Goal: Book appointment/travel/reservation

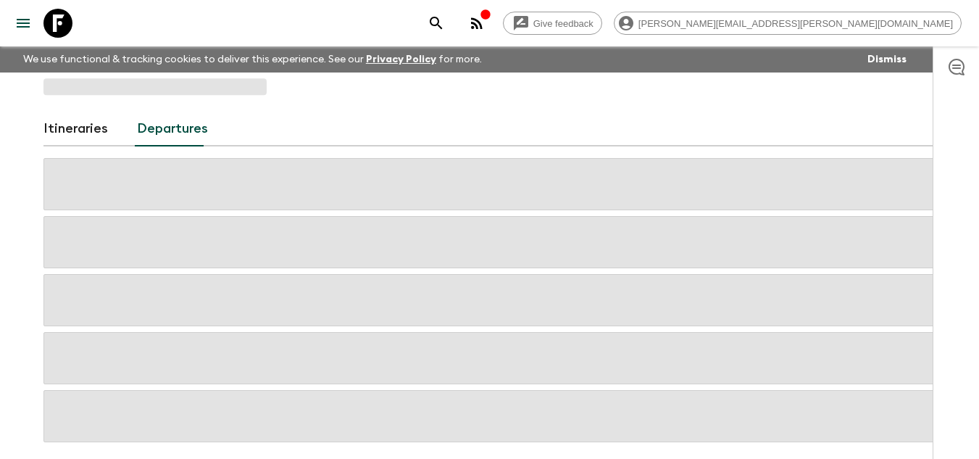
click at [70, 25] on icon at bounding box center [57, 23] width 29 height 29
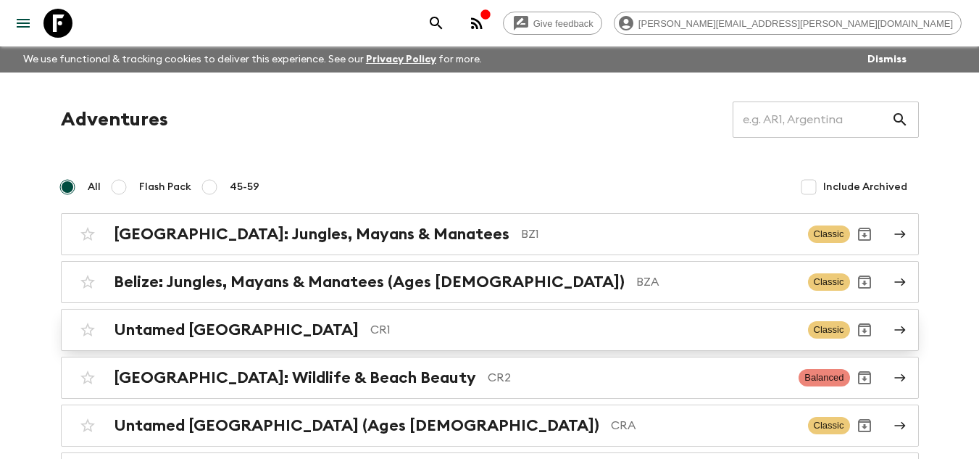
click at [370, 322] on p "CR1" at bounding box center [583, 329] width 426 height 17
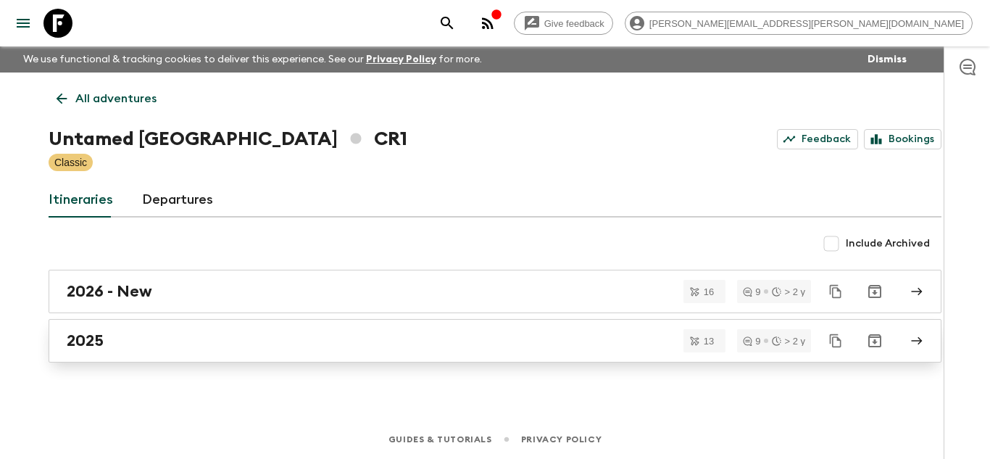
click at [301, 338] on div "2025" at bounding box center [481, 340] width 829 height 19
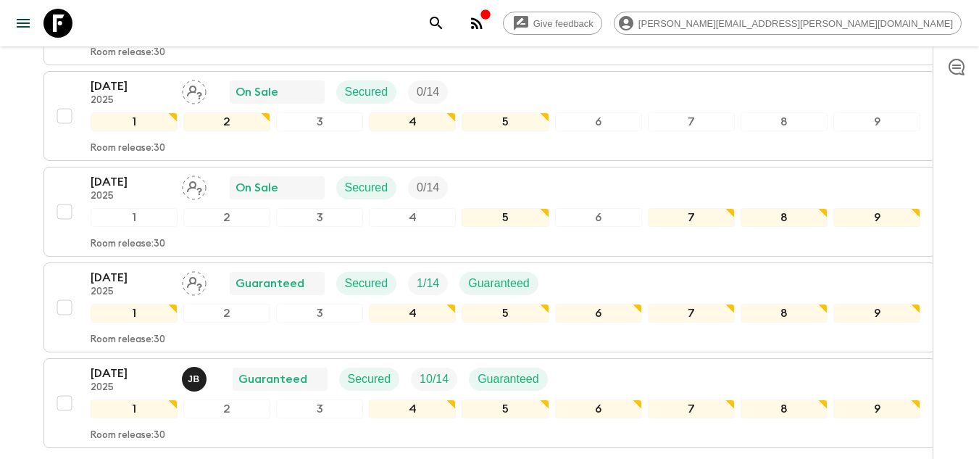
scroll to position [1220, 0]
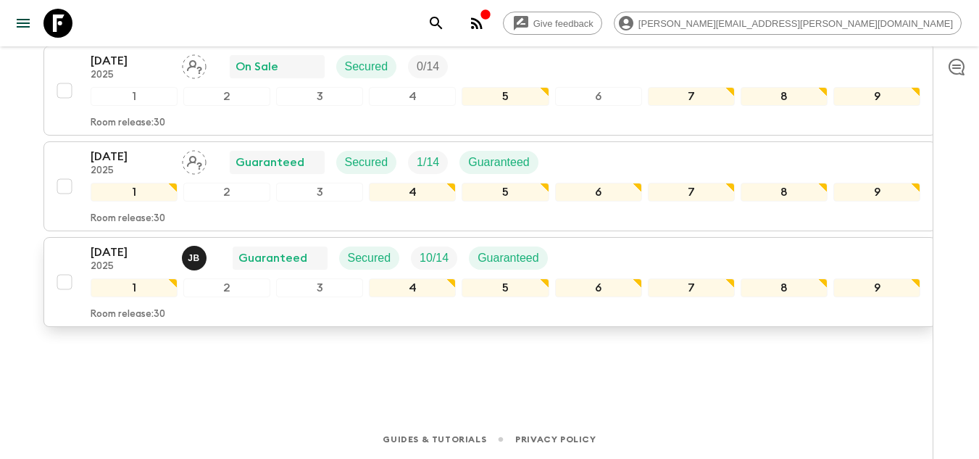
click at [63, 256] on div "[DATE] 2025 [PERSON_NAME] Guaranteed Secured 10 / 14 Guaranteed 1 2 3 4 5 6 7 8…" at bounding box center [485, 282] width 871 height 77
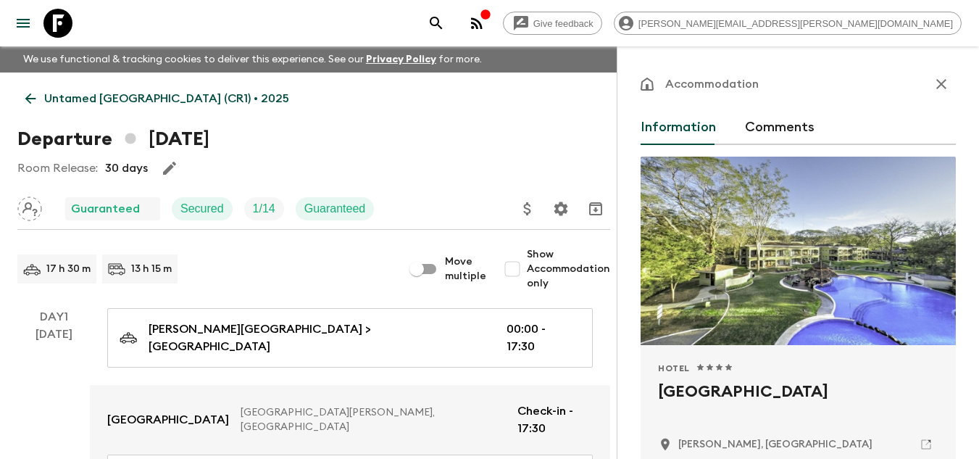
click at [33, 91] on icon at bounding box center [30, 99] width 16 height 16
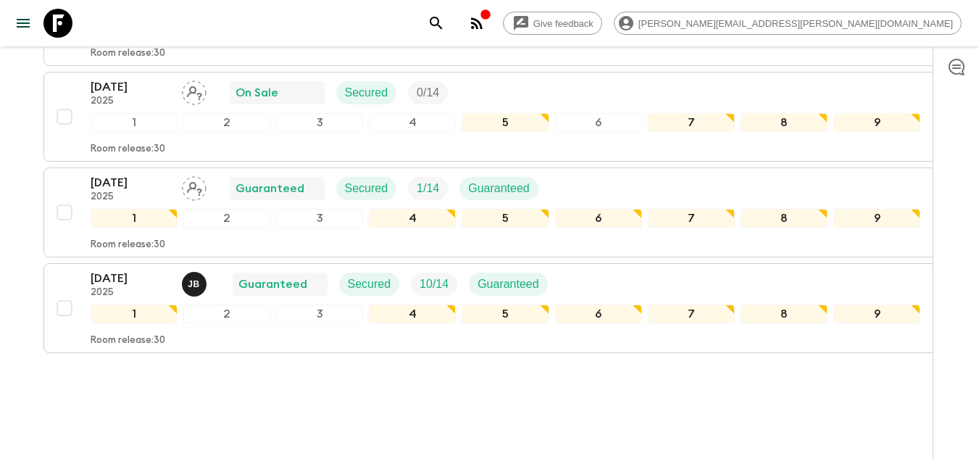
scroll to position [1220, 0]
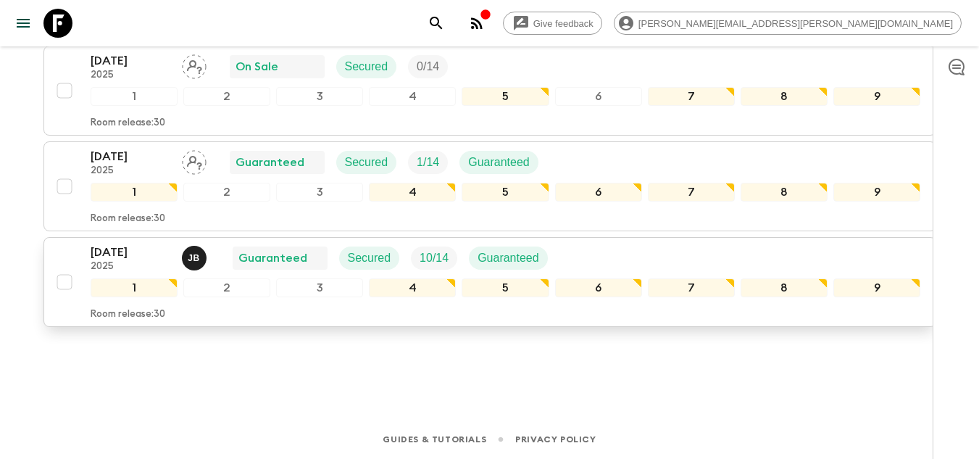
click at [115, 253] on p "[DATE]" at bounding box center [131, 252] width 80 height 17
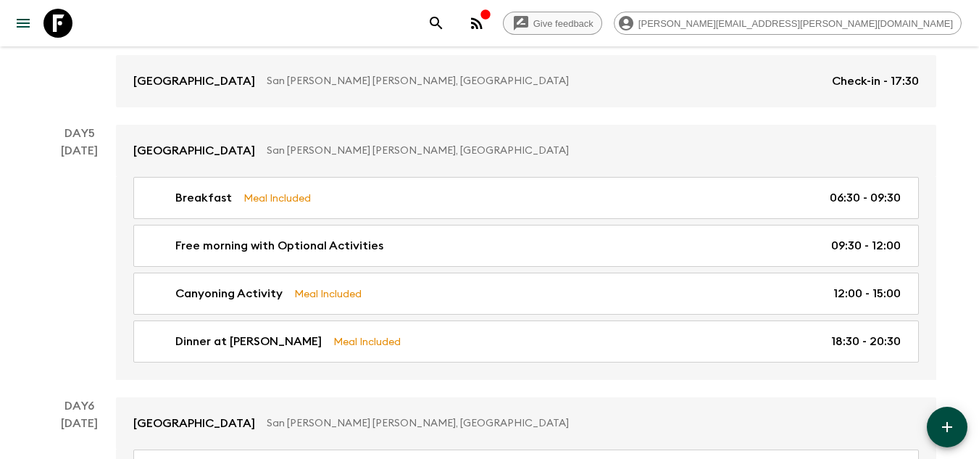
scroll to position [1538, 0]
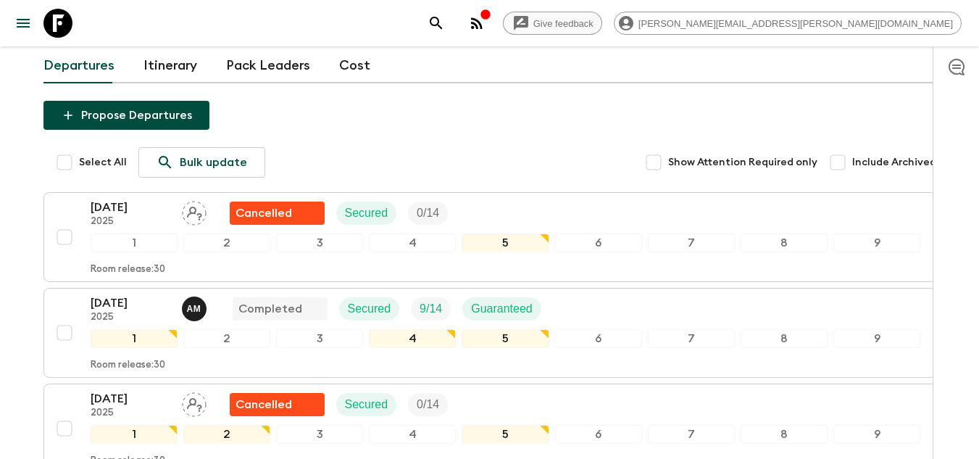
scroll to position [1220, 0]
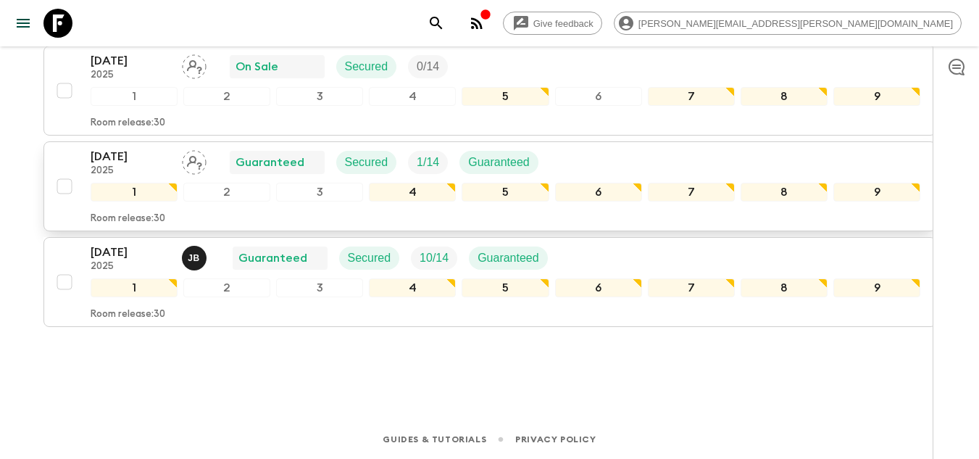
click at [118, 148] on p "[DATE]" at bounding box center [131, 156] width 80 height 17
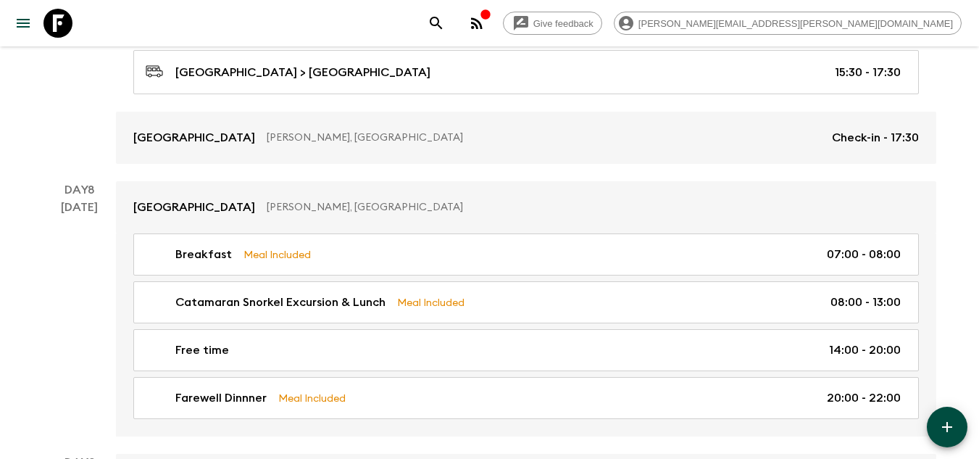
scroll to position [2509, 0]
